Goal: Answer question/provide support

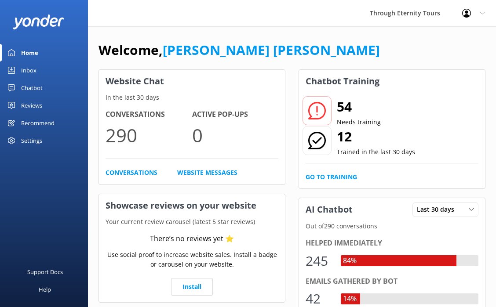
click at [31, 63] on div "Inbox" at bounding box center [28, 71] width 15 height 18
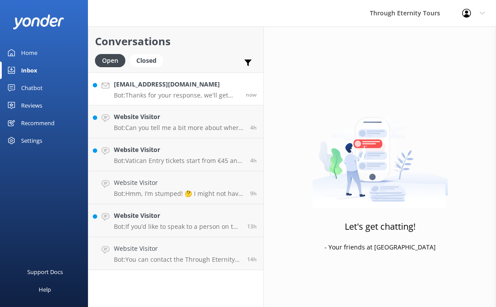
click at [195, 93] on p "Bot: Thanks for your response, we'll get back to you as soon as we can during o…" at bounding box center [176, 95] width 125 height 8
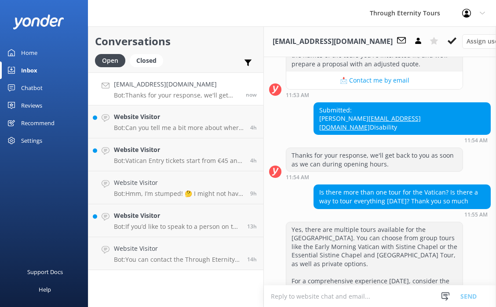
scroll to position [222, 0]
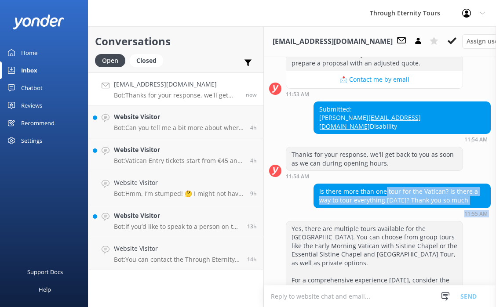
drag, startPoint x: 384, startPoint y: 203, endPoint x: 385, endPoint y: 232, distance: 29.0
click at [385, 232] on div "[DATE] Ciao! 👋 I'm your virtual concierge at Through Eternity Tours. Whether yo…" at bounding box center [380, 231] width 232 height 792
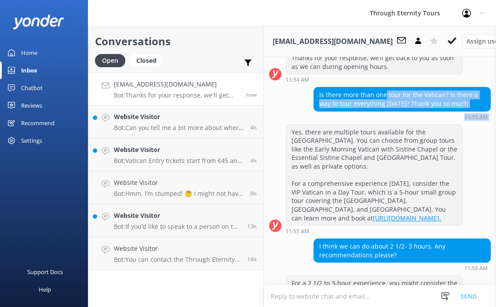
scroll to position [339, 0]
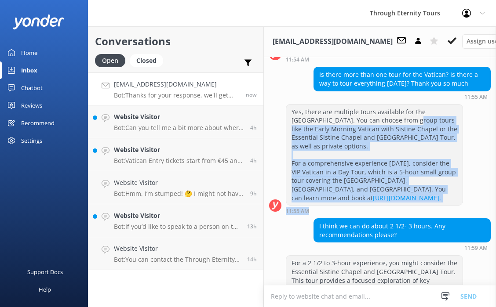
drag, startPoint x: 374, startPoint y: 128, endPoint x: 396, endPoint y: 220, distance: 94.4
click at [396, 214] on div "Yes, there are multiple tours available for the [GEOGRAPHIC_DATA]. You can choo…" at bounding box center [374, 159] width 177 height 110
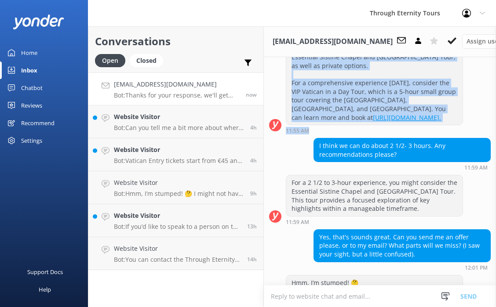
scroll to position [422, 0]
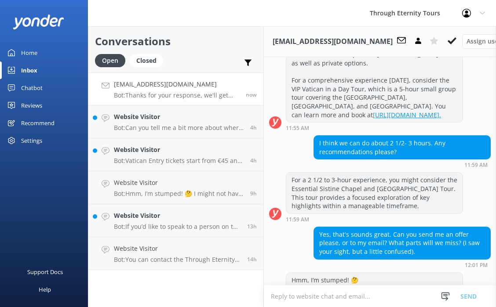
click at [399, 146] on div "I think we can do about 2 1/2- 3 hours. Any recommendations please?" at bounding box center [402, 147] width 176 height 23
drag, startPoint x: 388, startPoint y: 154, endPoint x: 388, endPoint y: 168, distance: 14.1
click at [388, 168] on div "I think we can do about 2 1/2- 3 hours. Any recommendations please? 11:59 AM" at bounding box center [401, 151] width 177 height 33
drag, startPoint x: 382, startPoint y: 188, endPoint x: 377, endPoint y: 212, distance: 25.1
click at [377, 212] on div "For a 2 1/2 to 3-hour experience, you might consider the Essential Sistine Chap…" at bounding box center [374, 193] width 176 height 40
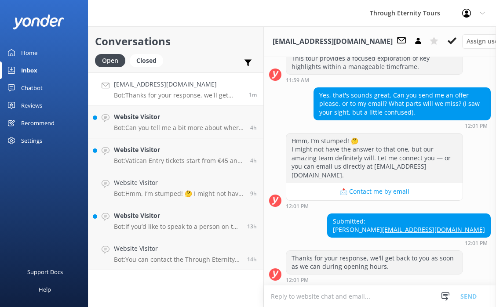
scroll to position [561, 0]
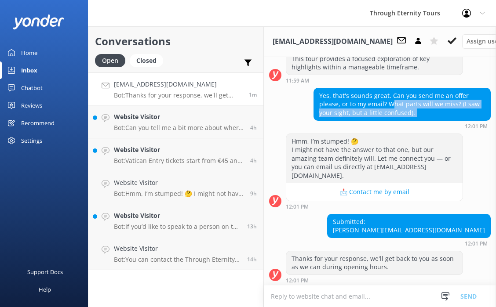
drag, startPoint x: 390, startPoint y: 108, endPoint x: 388, endPoint y: 129, distance: 20.8
click at [388, 129] on div "Yes, that's sounds great. Can you send me an offer please, or to my email? What…" at bounding box center [401, 108] width 177 height 41
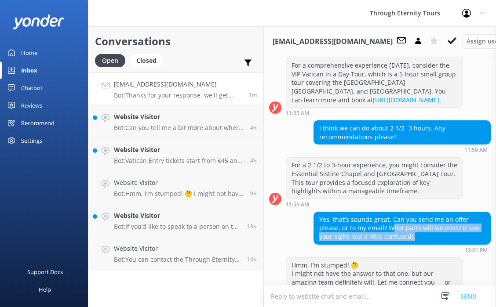
scroll to position [373, 0]
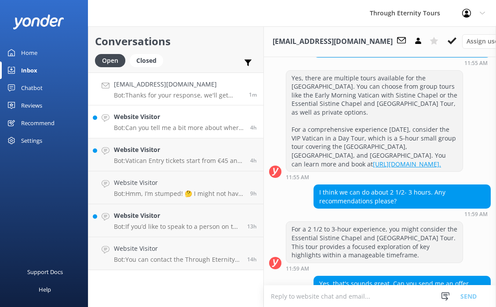
click at [154, 115] on h4 "Website Visitor" at bounding box center [179, 117] width 130 height 10
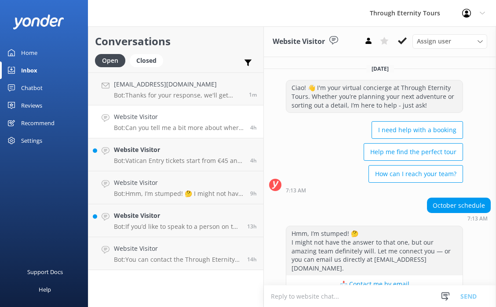
scroll to position [240, 0]
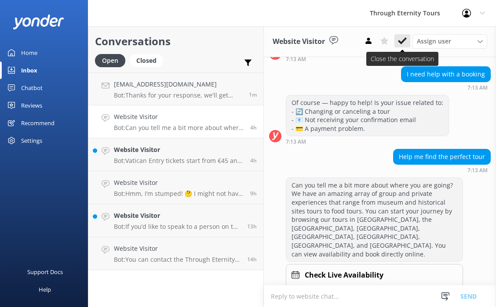
click at [405, 39] on use at bounding box center [402, 40] width 9 height 7
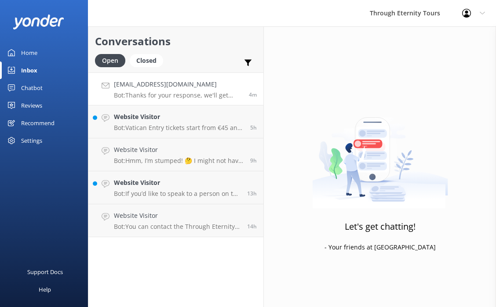
click at [153, 103] on link "[EMAIL_ADDRESS][DOMAIN_NAME] Bot: Thanks for your response, we'll get back to y…" at bounding box center [175, 89] width 175 height 33
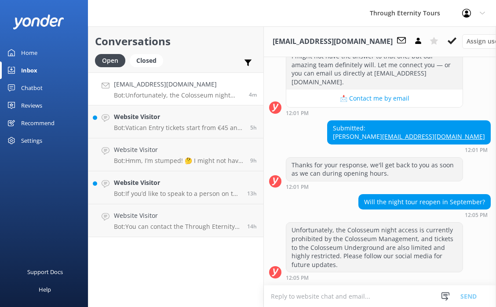
scroll to position [663, 0]
click at [443, 291] on div at bounding box center [445, 296] width 13 height 13
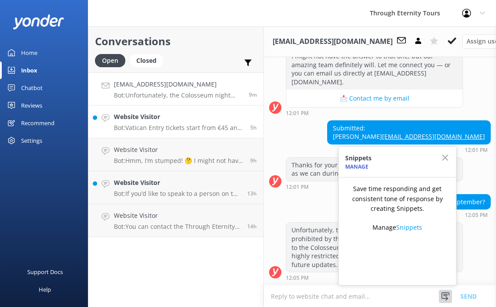
click at [166, 129] on p "Bot: Vatican Entry tickets start from €45 and include skip-the-line access to t…" at bounding box center [179, 128] width 130 height 8
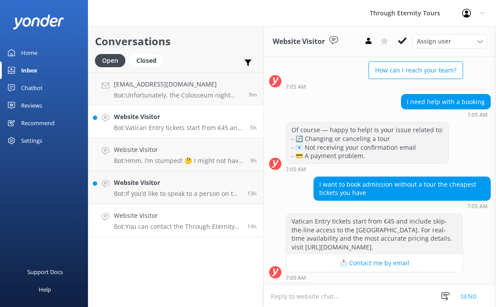
scroll to position [112, 0]
click at [171, 196] on p "Bot: If you’d like to speak to a person on the Through Eternity Tours team, ple…" at bounding box center [177, 194] width 127 height 8
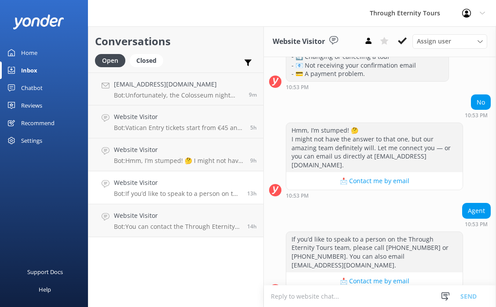
scroll to position [186, 0]
click at [158, 214] on h4 "Website Visitor" at bounding box center [177, 216] width 127 height 10
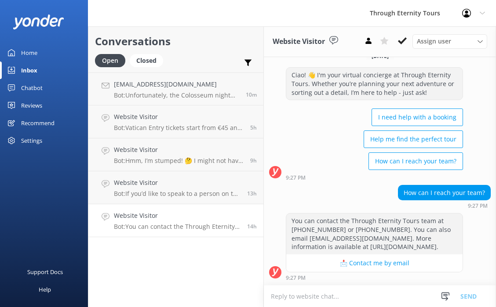
scroll to position [21, 0]
click at [168, 90] on div "[EMAIL_ADDRESS][DOMAIN_NAME] Bot: Unfortunately, the Colosseum night access is …" at bounding box center [176, 89] width 125 height 19
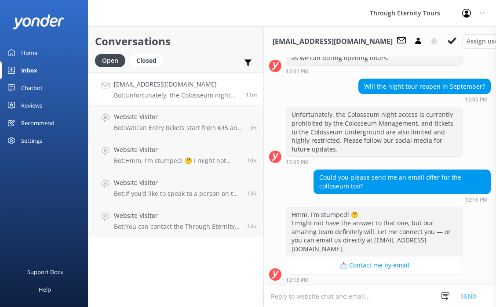
scroll to position [772, 0]
